Goal: Find specific page/section: Find specific page/section

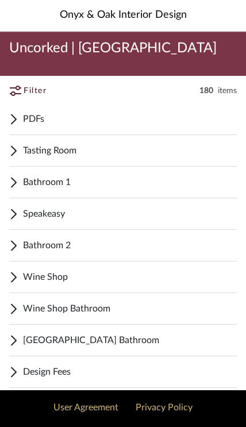
scroll to position [2, 0]
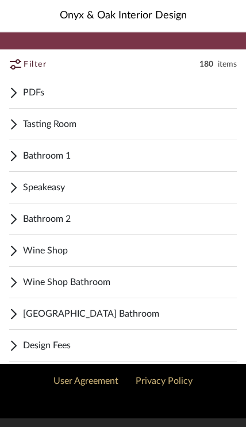
click at [102, 129] on span "Tasting Room" at bounding box center [130, 124] width 214 height 14
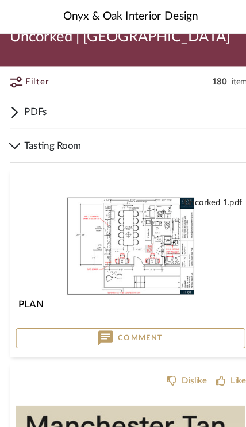
scroll to position [16, 0]
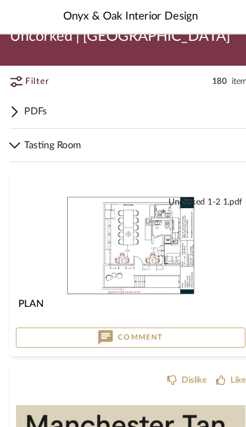
click at [44, 142] on span "Tasting Room" at bounding box center [130, 137] width 214 height 14
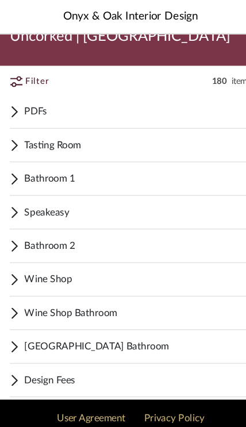
click at [115, 299] on span "Wine Shop Bathroom" at bounding box center [130, 295] width 214 height 14
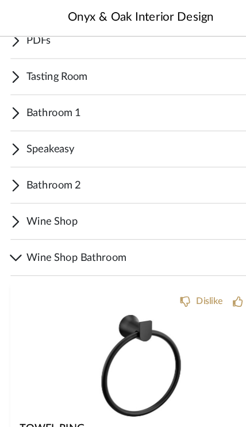
scroll to position [0, 0]
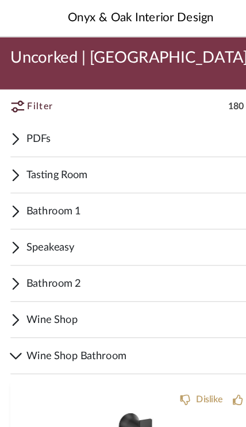
click at [76, 151] on span "Tasting Room" at bounding box center [130, 153] width 214 height 14
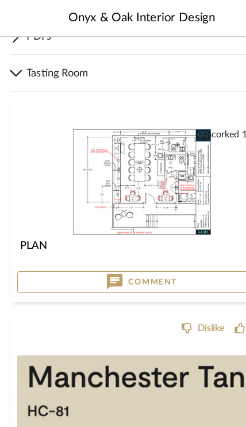
click at [178, 161] on img "0" at bounding box center [122, 158] width 121 height 94
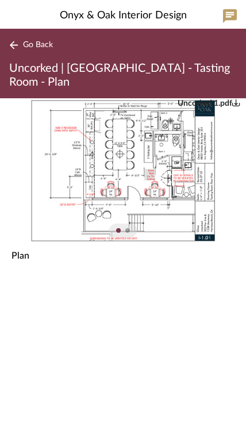
click at [47, 45] on span "Go Back" at bounding box center [38, 45] width 30 height 10
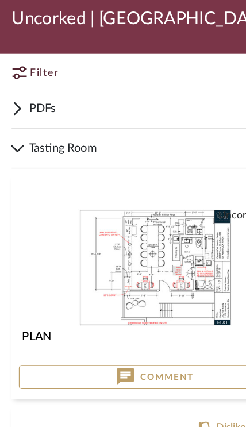
click at [104, 174] on cpp-mobile-tile-item "Uncorked 1-2 1.pdf Uncorked 1.pdf Uncorked 1-2 1.pdf Uncorked 1.pdf Uncorked 1.…" at bounding box center [123, 263] width 228 height 178
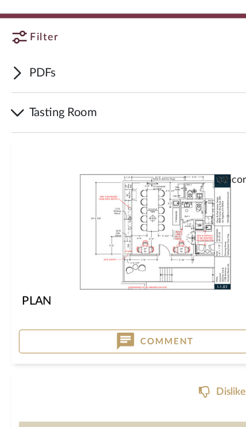
click at [17, 108] on icon at bounding box center [13, 110] width 9 height 5
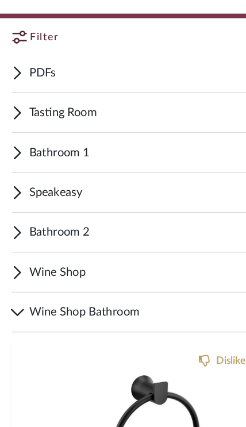
click at [65, 103] on span "Tasting Room" at bounding box center [130, 110] width 214 height 14
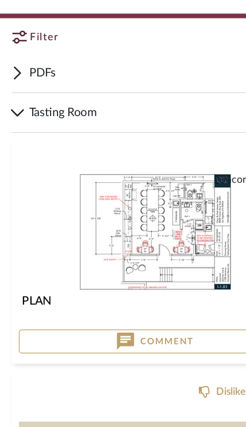
click at [39, 103] on span "Tasting Room" at bounding box center [130, 110] width 214 height 14
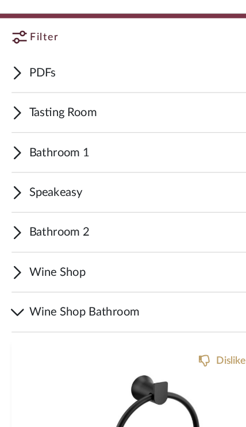
click at [97, 135] on span "Bathroom 1" at bounding box center [130, 142] width 214 height 14
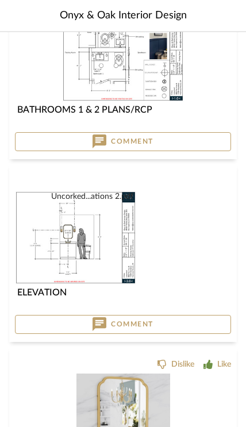
scroll to position [248, 0]
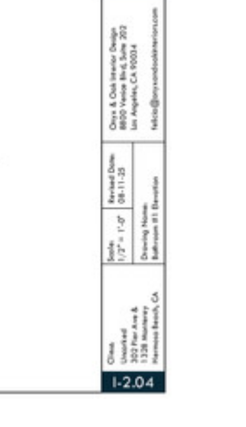
click at [62, 167] on img "0" at bounding box center [122, 214] width 121 height 94
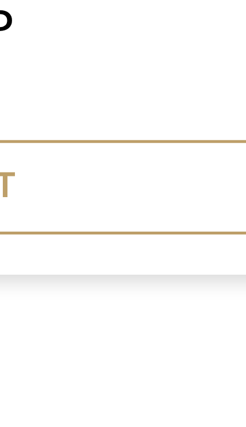
click at [29, 98] on div "Uncorked...ations 2.pdf Elevation" at bounding box center [123, 199] width 246 height 202
